Goal: Task Accomplishment & Management: Manage account settings

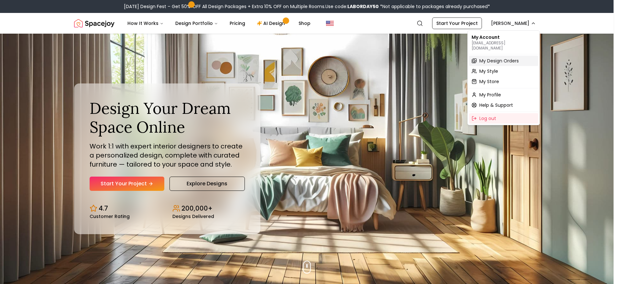
click at [514, 58] on span "My Design Orders" at bounding box center [498, 61] width 39 height 6
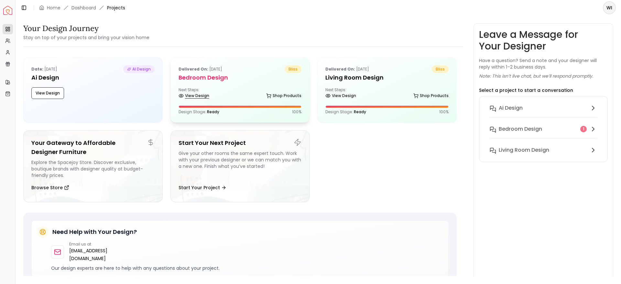
click at [201, 96] on link "View Design" at bounding box center [194, 95] width 31 height 9
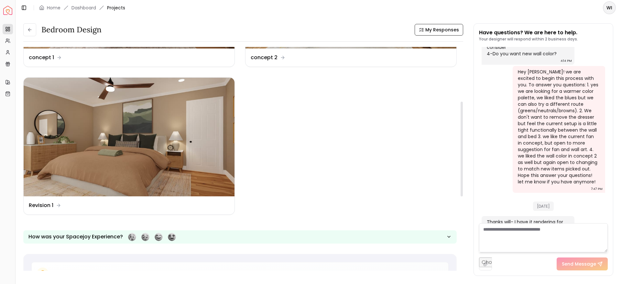
scroll to position [128, 0]
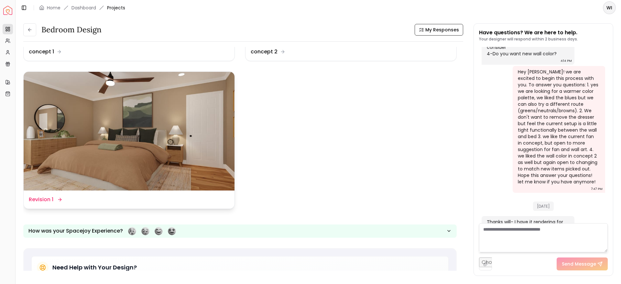
click at [66, 143] on img at bounding box center [129, 131] width 211 height 119
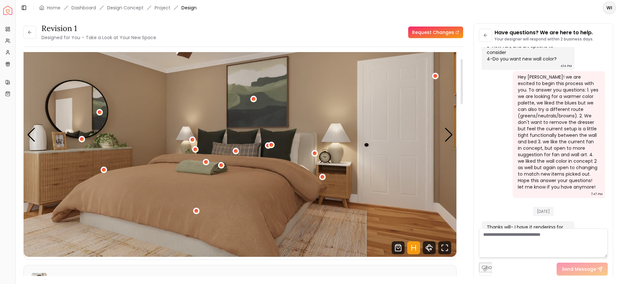
scroll to position [33, 0]
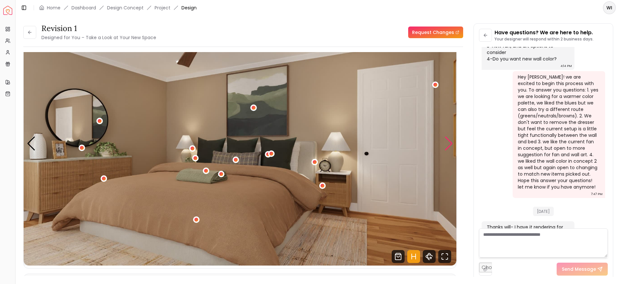
click at [447, 141] on div "Next slide" at bounding box center [448, 143] width 9 height 14
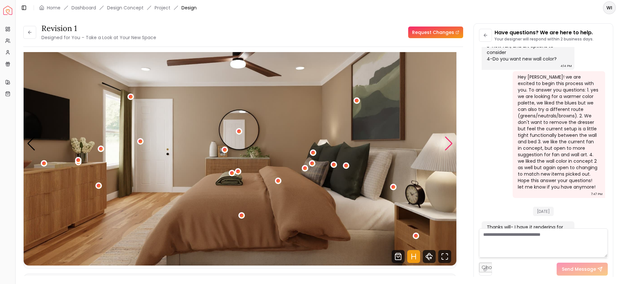
click at [446, 144] on div "Next slide" at bounding box center [448, 143] width 9 height 14
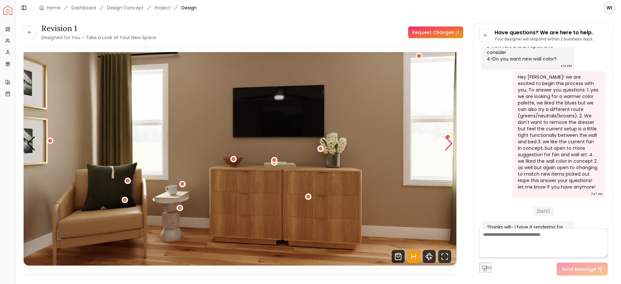
click at [452, 147] on div "Next slide" at bounding box center [448, 143] width 9 height 14
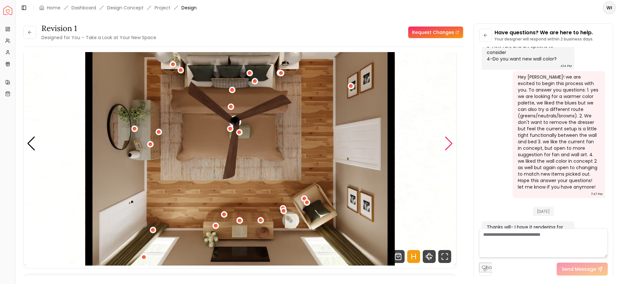
click at [452, 145] on div "Next slide" at bounding box center [448, 143] width 9 height 14
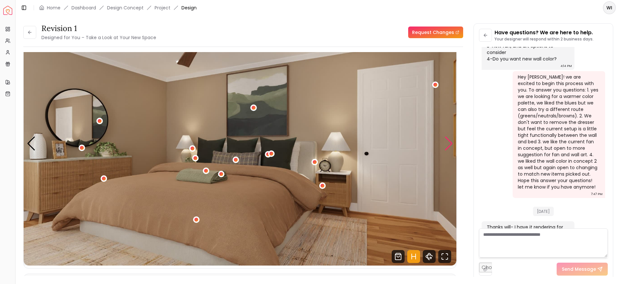
click at [449, 144] on div "Next slide" at bounding box center [448, 143] width 9 height 14
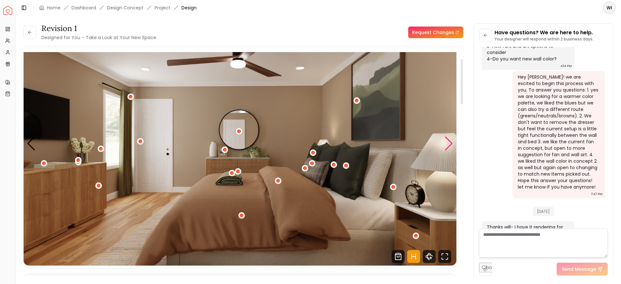
click at [449, 144] on div "Next slide" at bounding box center [448, 143] width 9 height 14
click at [449, 145] on div "Next slide" at bounding box center [448, 143] width 9 height 14
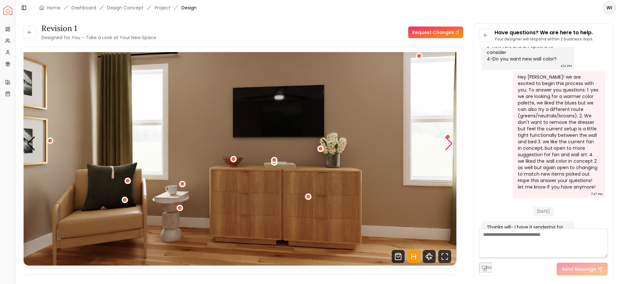
click at [450, 146] on div "Next slide" at bounding box center [448, 143] width 9 height 14
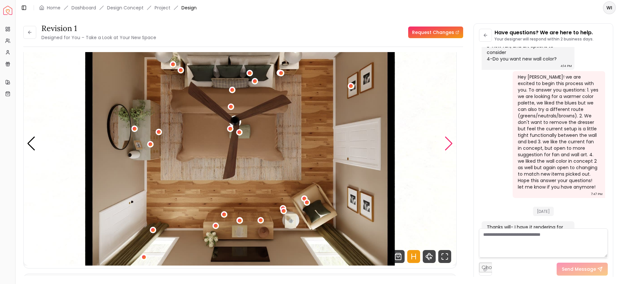
click at [450, 146] on div "Next slide" at bounding box center [448, 143] width 9 height 14
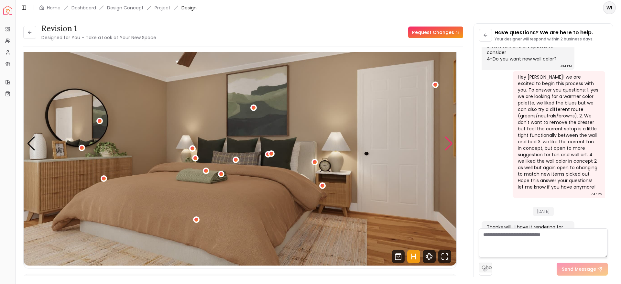
click at [450, 146] on div "Next slide" at bounding box center [448, 143] width 9 height 14
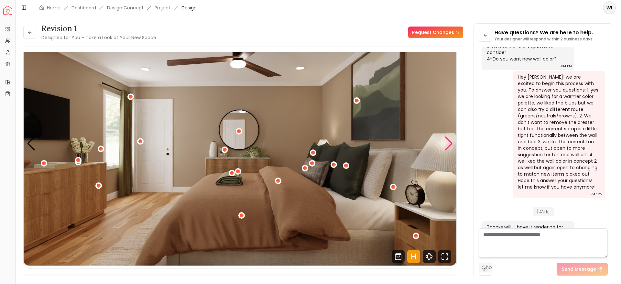
click at [450, 148] on div "Next slide" at bounding box center [448, 143] width 9 height 14
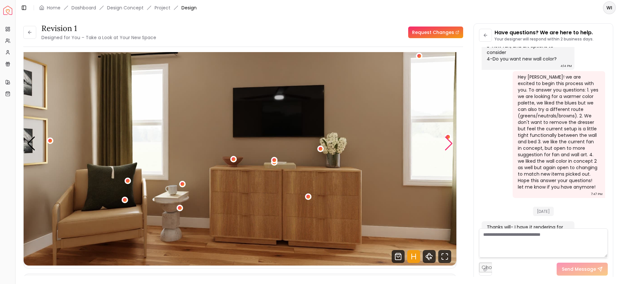
click at [450, 147] on div "Next slide" at bounding box center [448, 143] width 9 height 14
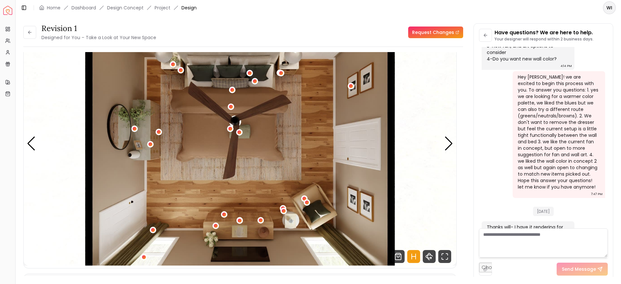
click at [60, 27] on h3 "Revision 1" at bounding box center [98, 28] width 115 height 10
click at [31, 32] on icon at bounding box center [29, 32] width 5 height 5
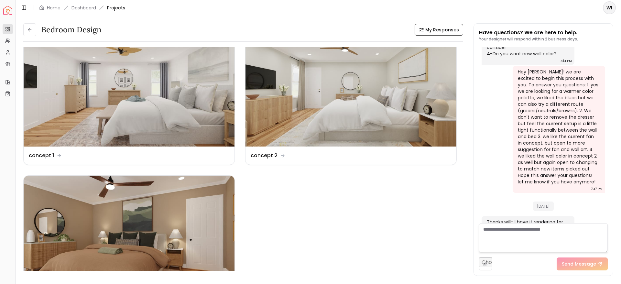
scroll to position [25, 0]
click at [301, 107] on img at bounding box center [350, 86] width 211 height 119
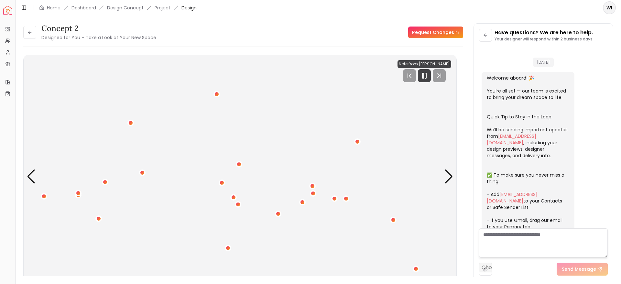
scroll to position [1238, 0]
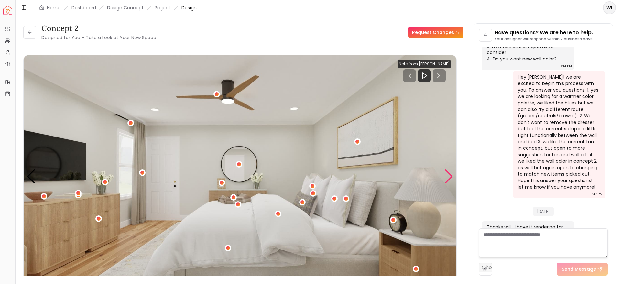
click at [452, 180] on div "Next slide" at bounding box center [448, 176] width 9 height 14
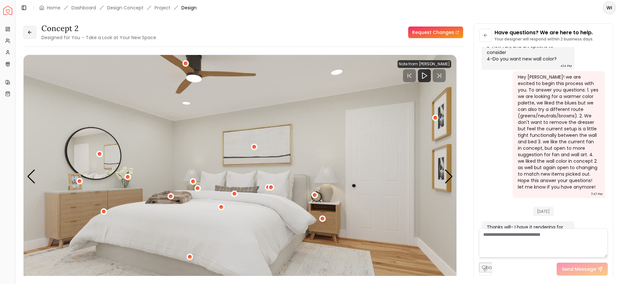
click at [29, 32] on icon at bounding box center [29, 32] width 3 height 0
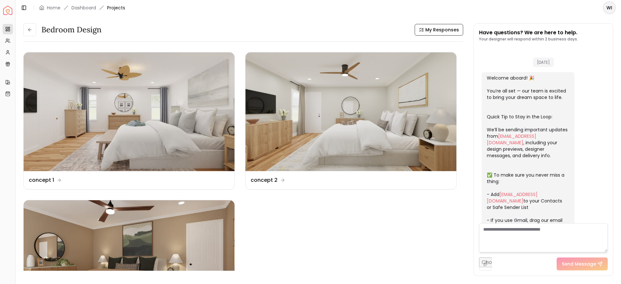
scroll to position [1243, 0]
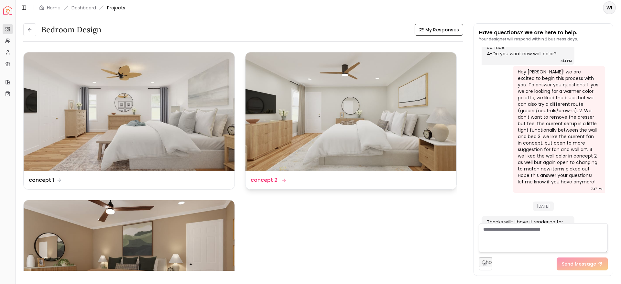
click at [301, 136] on img at bounding box center [350, 111] width 211 height 119
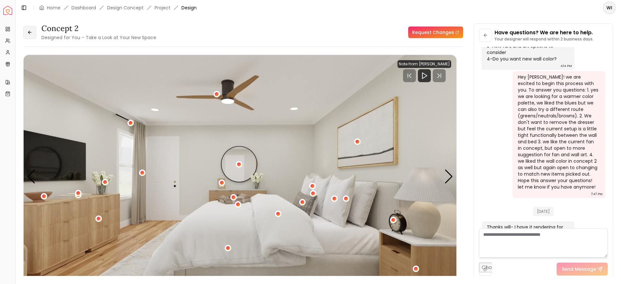
click at [29, 30] on icon at bounding box center [29, 32] width 5 height 5
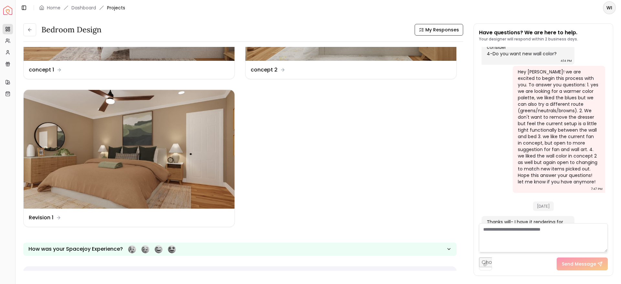
scroll to position [114, 0]
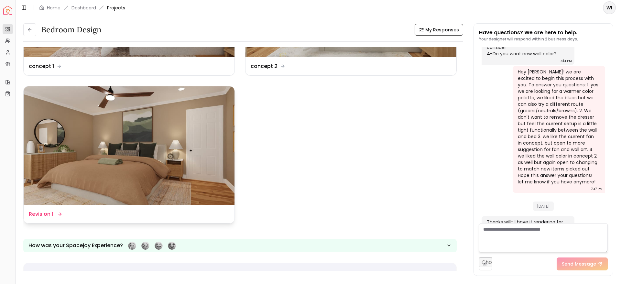
click at [91, 170] on img at bounding box center [129, 145] width 211 height 119
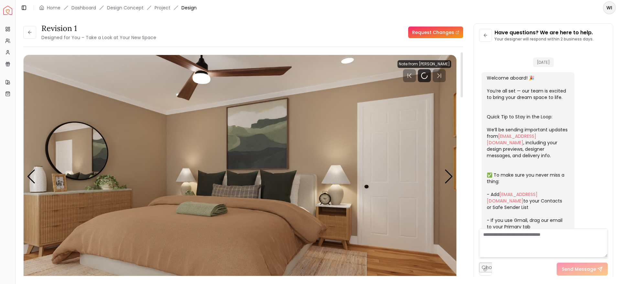
scroll to position [1238, 0]
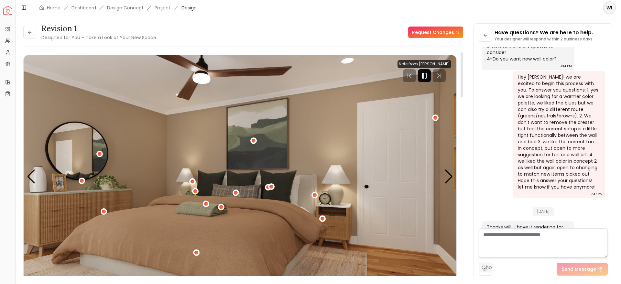
click at [425, 75] on icon "Pause" at bounding box center [424, 76] width 8 height 8
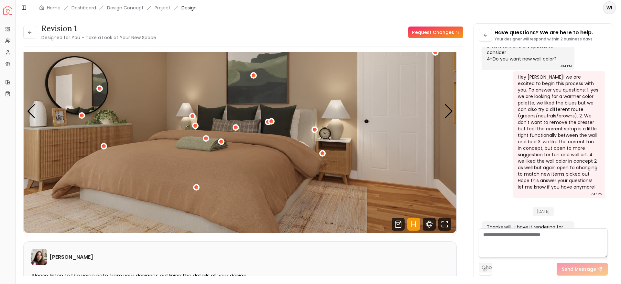
scroll to position [57, 0]
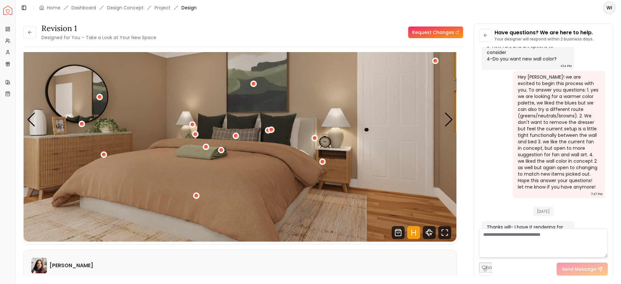
click at [194, 195] on div "1 / 4" at bounding box center [196, 196] width 4 height 4
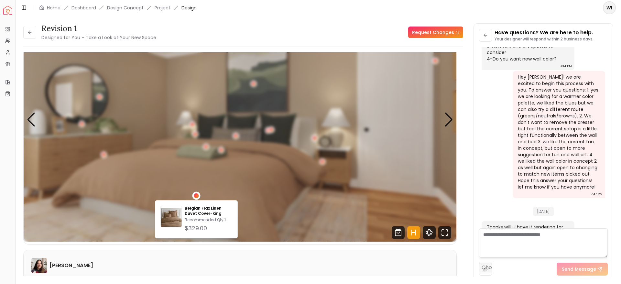
click at [221, 150] on div "1 / 4" at bounding box center [221, 150] width 4 height 4
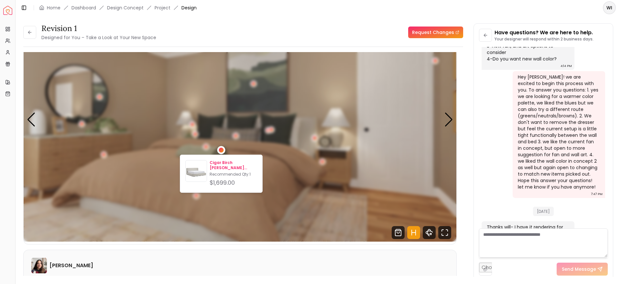
click at [218, 168] on p "Cigar Birch [PERSON_NAME] Storage Bed" at bounding box center [234, 165] width 48 height 10
click at [102, 170] on img "1 / 4" at bounding box center [240, 120] width 433 height 244
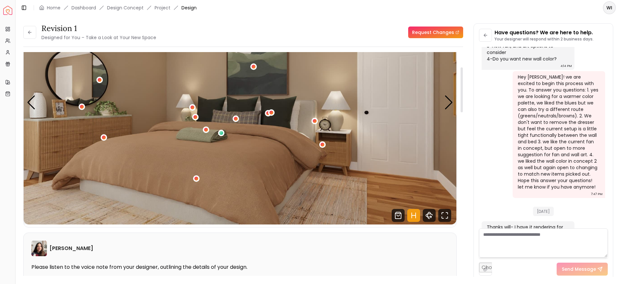
scroll to position [74, 0]
click at [222, 134] on div "1 / 4" at bounding box center [221, 133] width 4 height 4
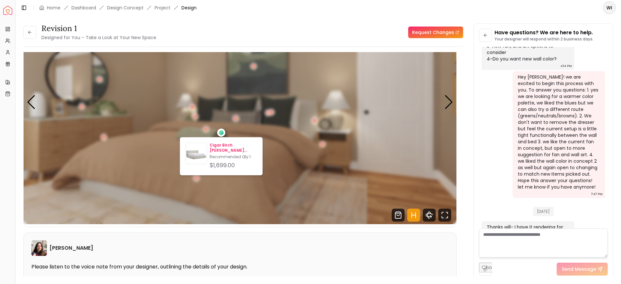
click at [227, 156] on p "Recommended Qty: 1" at bounding box center [234, 156] width 48 height 5
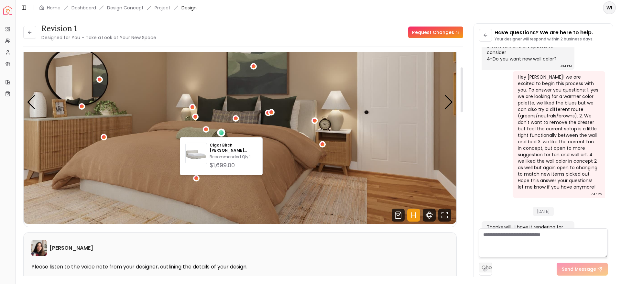
click at [384, 187] on img "1 / 4" at bounding box center [240, 103] width 433 height 244
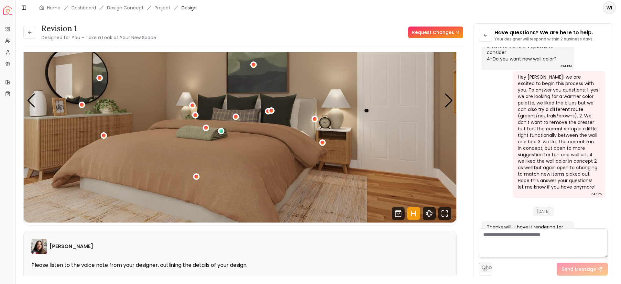
scroll to position [63, 0]
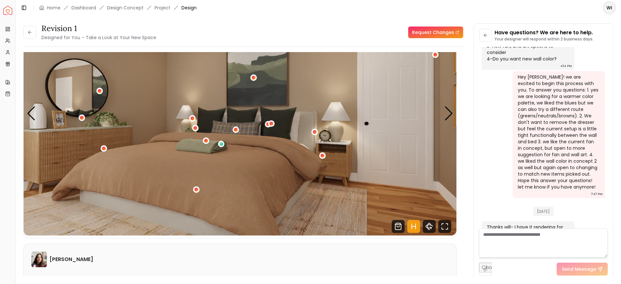
click at [82, 118] on div "1 / 4" at bounding box center [82, 118] width 4 height 4
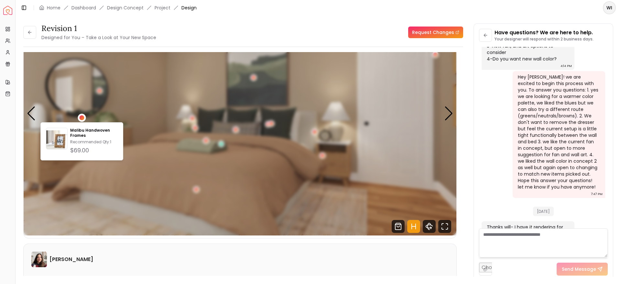
click at [190, 117] on div "1 / 4" at bounding box center [192, 118] width 6 height 6
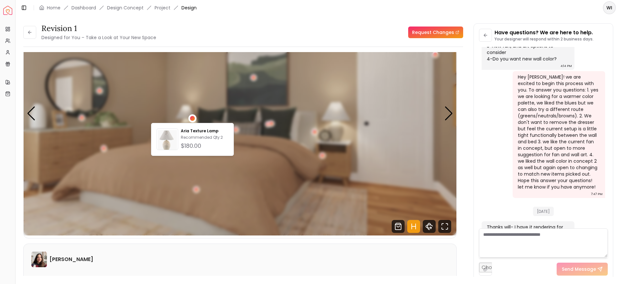
click at [269, 126] on div "1 / 4" at bounding box center [271, 123] width 6 height 6
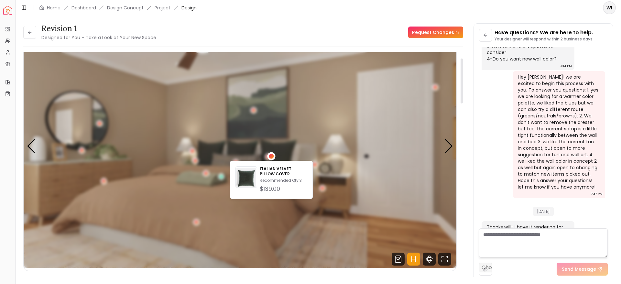
scroll to position [17, 0]
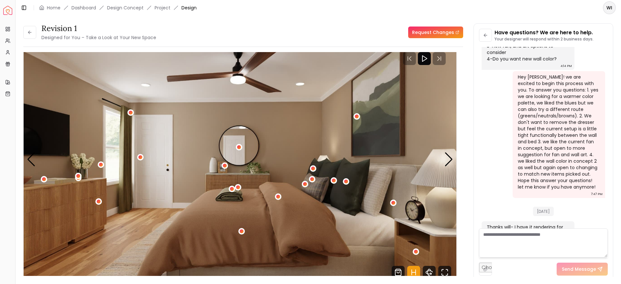
click at [100, 202] on div "2 / 4" at bounding box center [99, 202] width 4 height 4
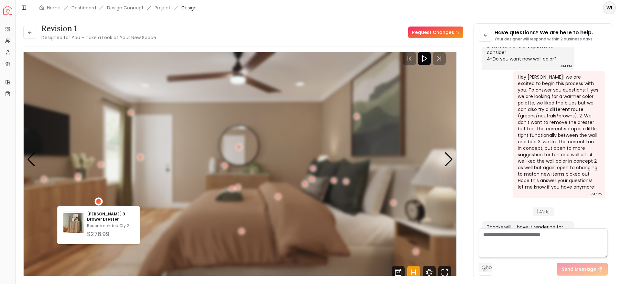
click at [42, 202] on img "2 / 4" at bounding box center [240, 160] width 433 height 244
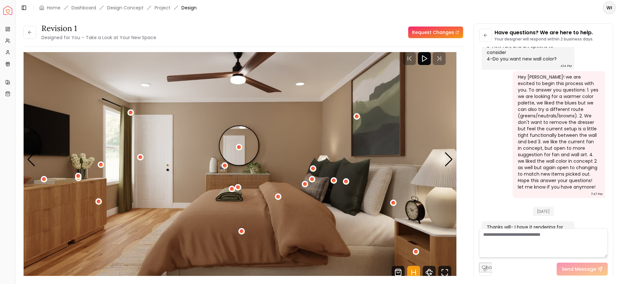
click at [99, 201] on div "2 / 4" at bounding box center [99, 202] width 4 height 4
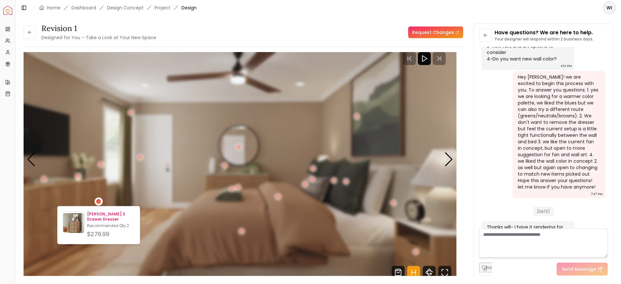
click at [80, 225] on img at bounding box center [73, 223] width 21 height 21
click at [36, 210] on img "2 / 4" at bounding box center [240, 160] width 433 height 244
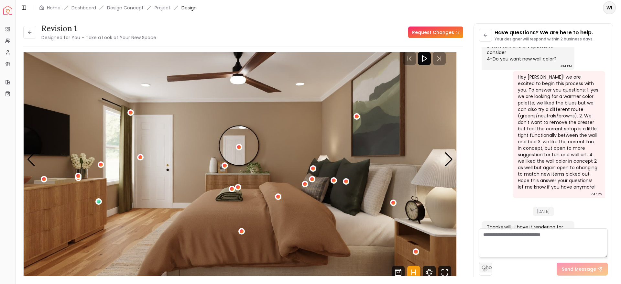
click at [138, 156] on div "2 / 4" at bounding box center [140, 157] width 6 height 6
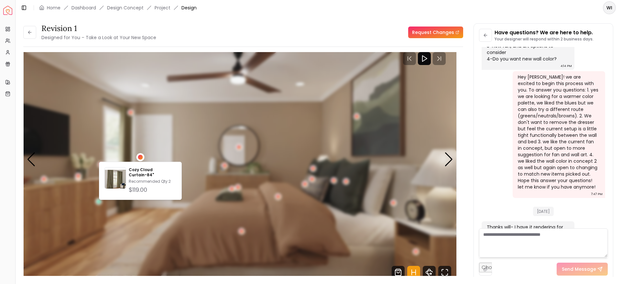
click at [81, 129] on img "2 / 4" at bounding box center [240, 160] width 433 height 244
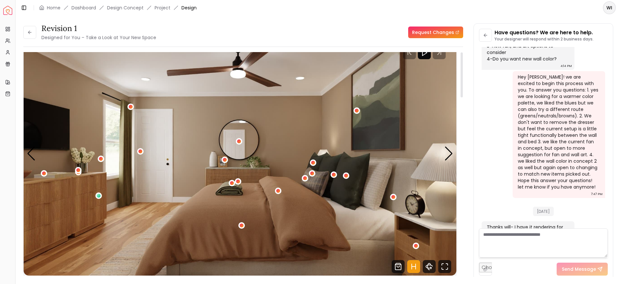
scroll to position [0, 0]
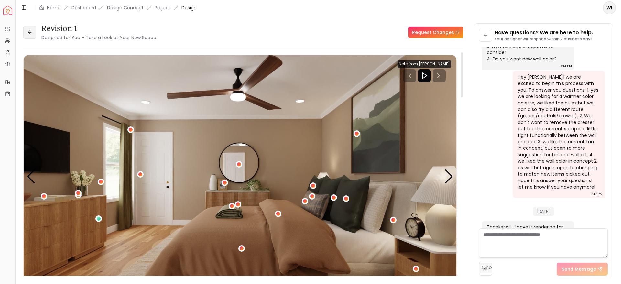
click at [32, 34] on icon at bounding box center [29, 32] width 5 height 5
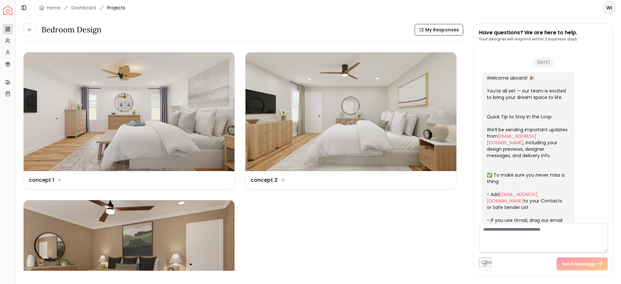
scroll to position [1243, 0]
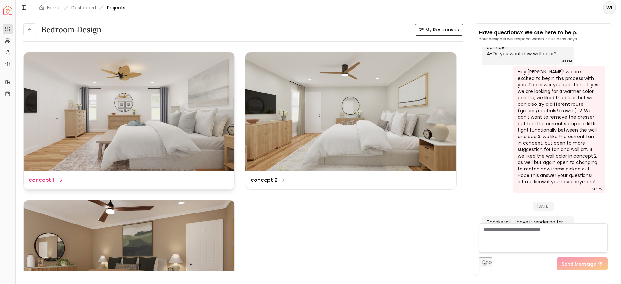
click at [195, 150] on img at bounding box center [129, 111] width 211 height 119
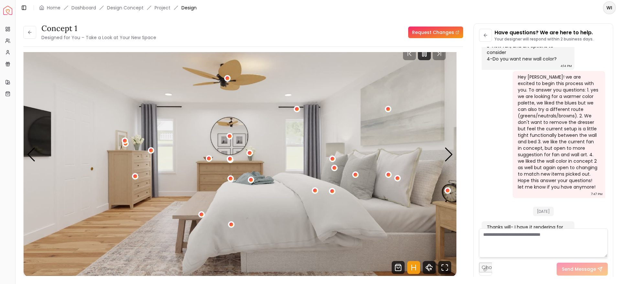
scroll to position [21, 0]
click at [315, 190] on div "1 / 4" at bounding box center [314, 191] width 5 height 5
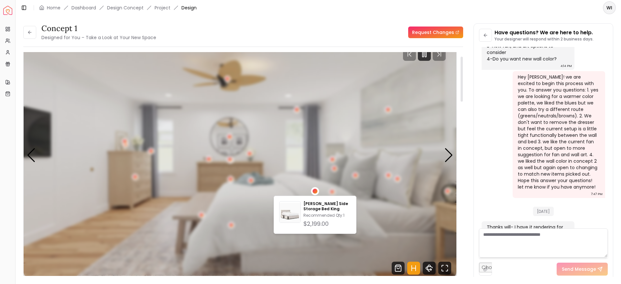
click at [315, 190] on div "1 / 4" at bounding box center [314, 191] width 5 height 5
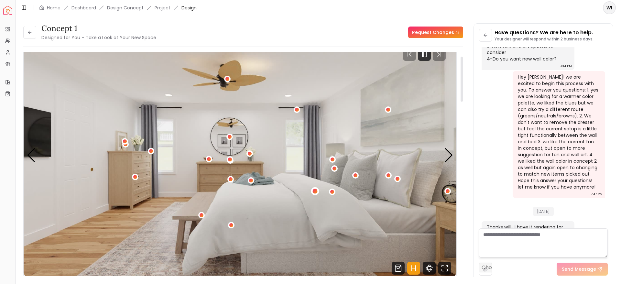
click at [315, 190] on div "1 / 4" at bounding box center [314, 191] width 5 height 5
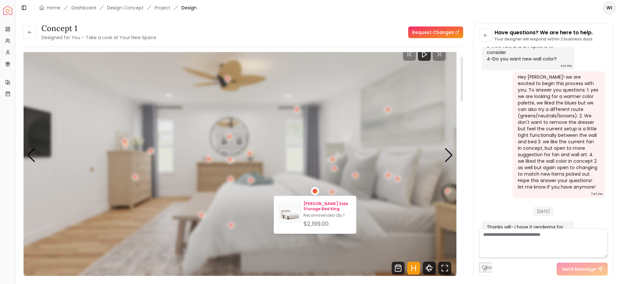
click at [309, 218] on div "[PERSON_NAME] Side Storage Bed King Recommended Qty: 1 $2,199.00" at bounding box center [327, 214] width 48 height 27
